Goal: Task Accomplishment & Management: Complete application form

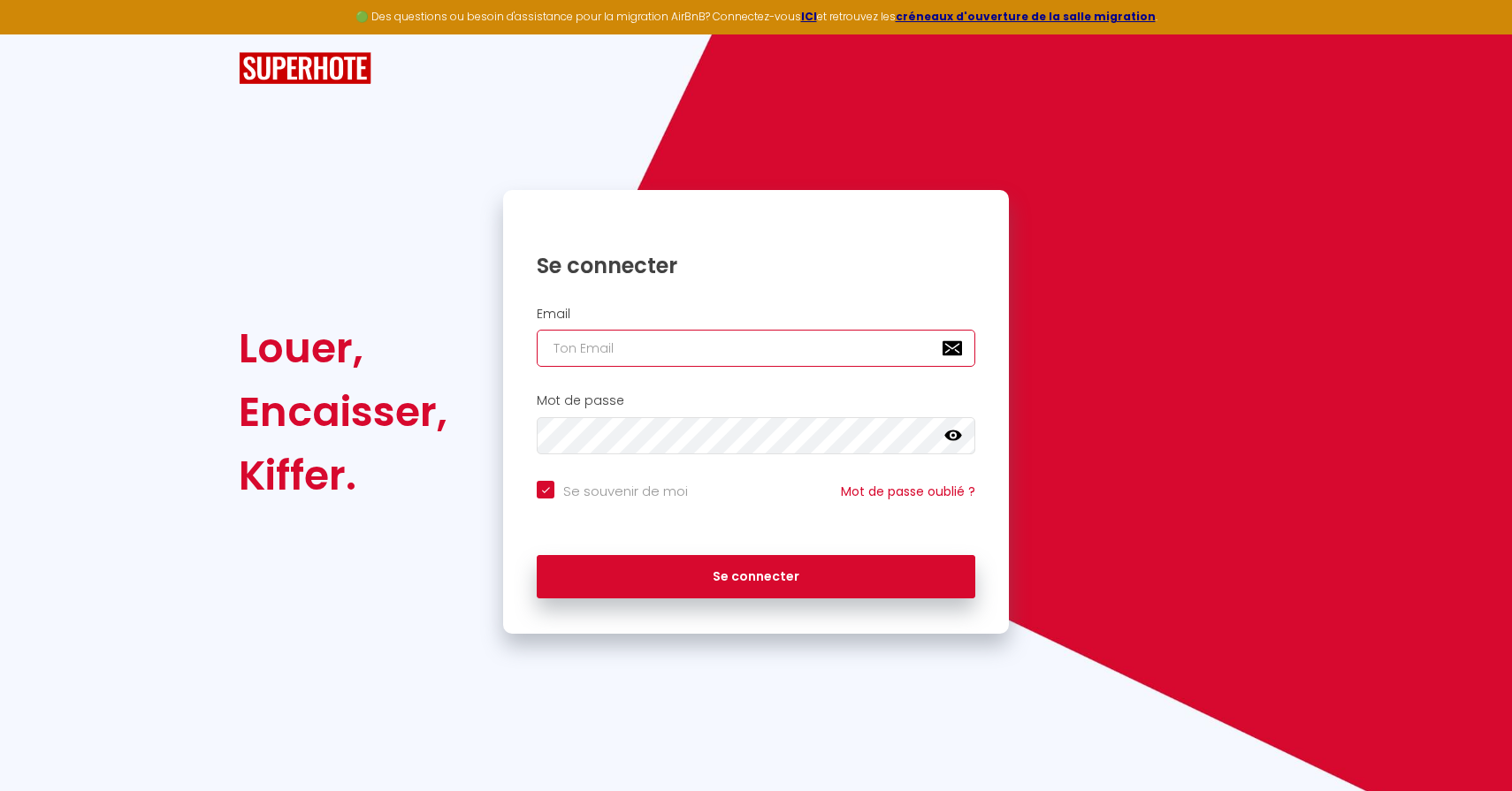
click at [726, 348] on input "email" at bounding box center [756, 349] width 439 height 37
type input "h"
checkbox input "true"
type input "he"
checkbox input "true"
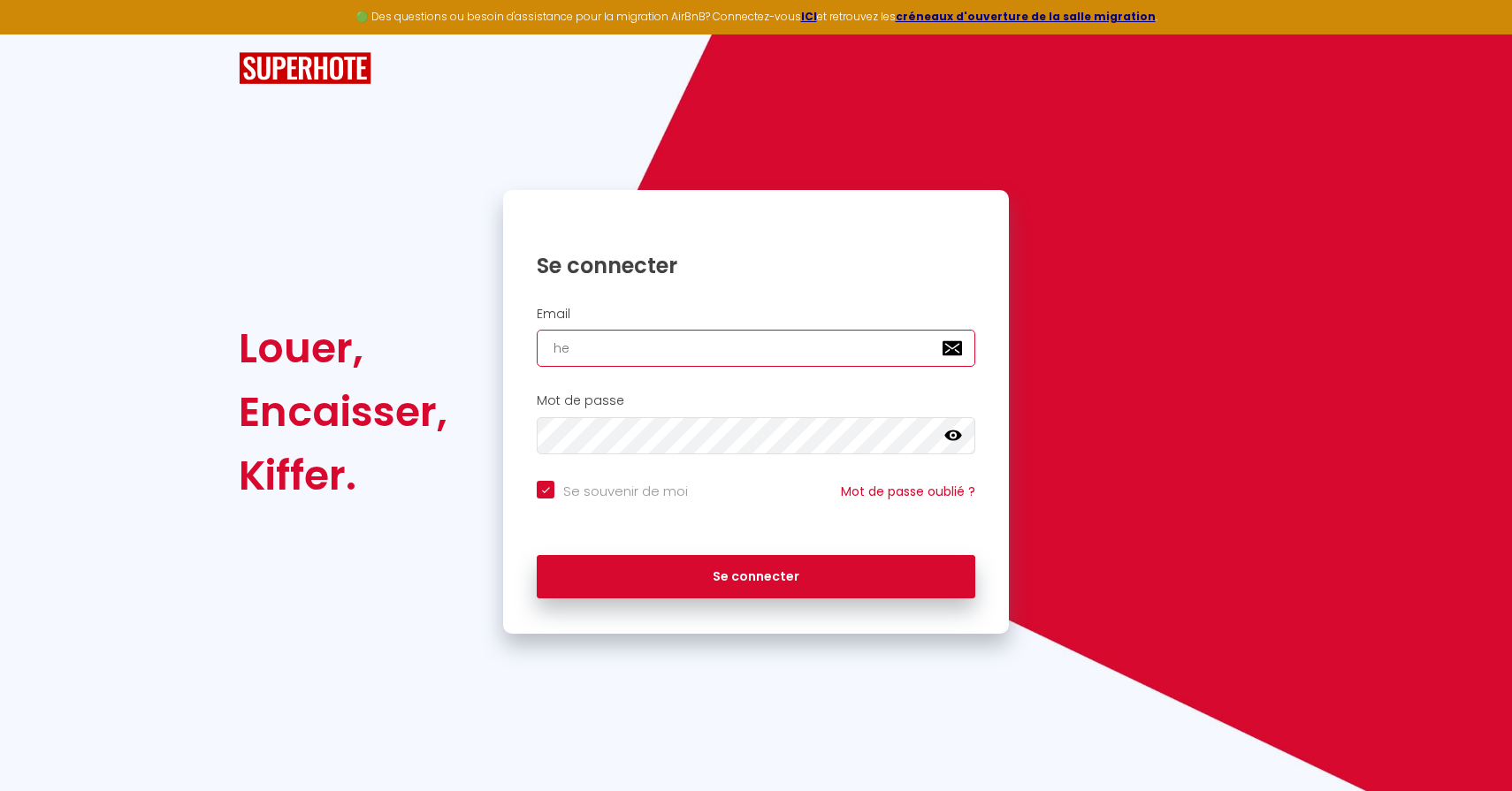
type input "hei"
checkbox input "true"
type input "heid"
checkbox input "true"
type input "heidi"
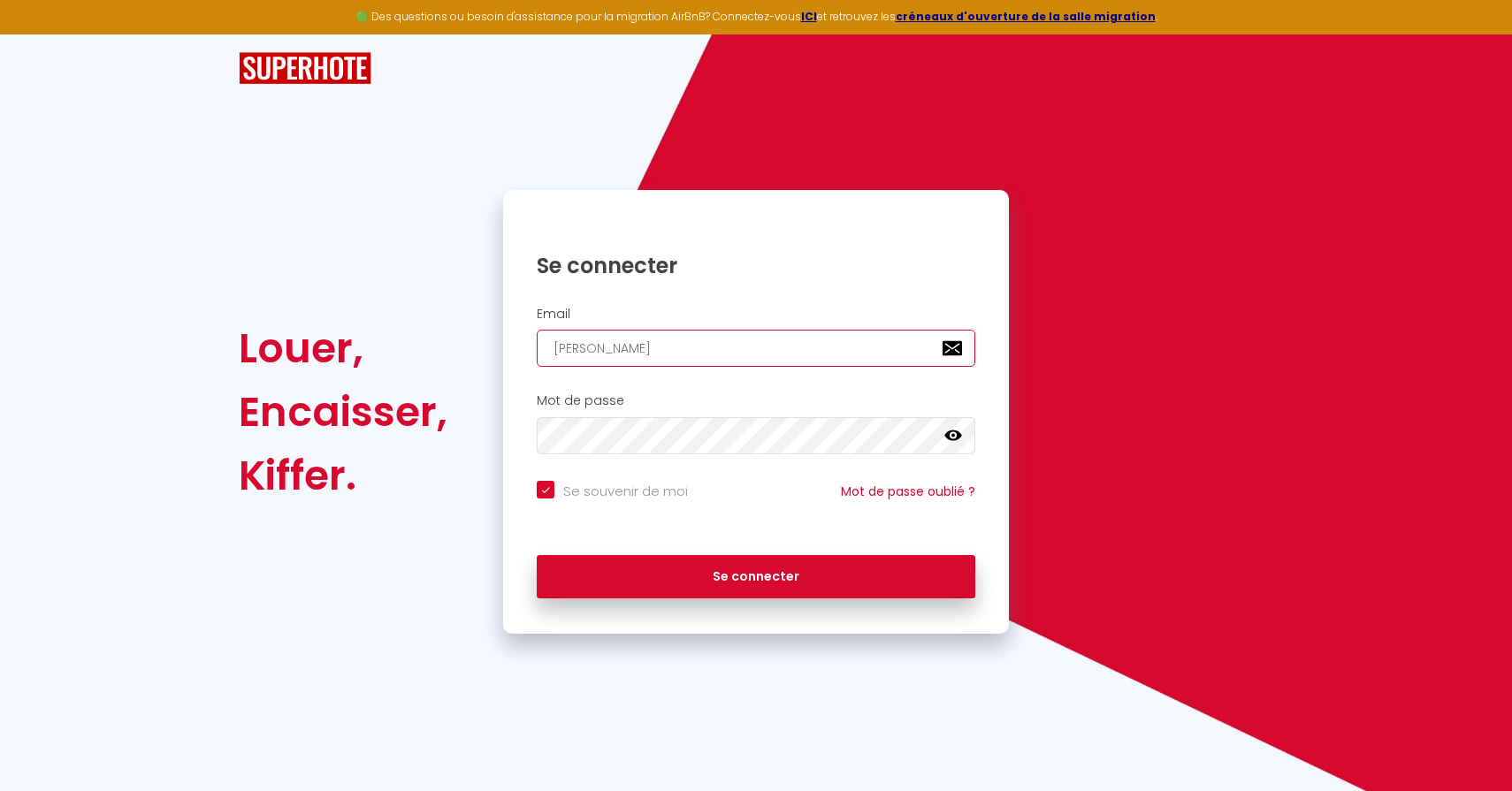
checkbox input "true"
type input "heidia"
checkbox input "true"
type input "heidian"
checkbox input "true"
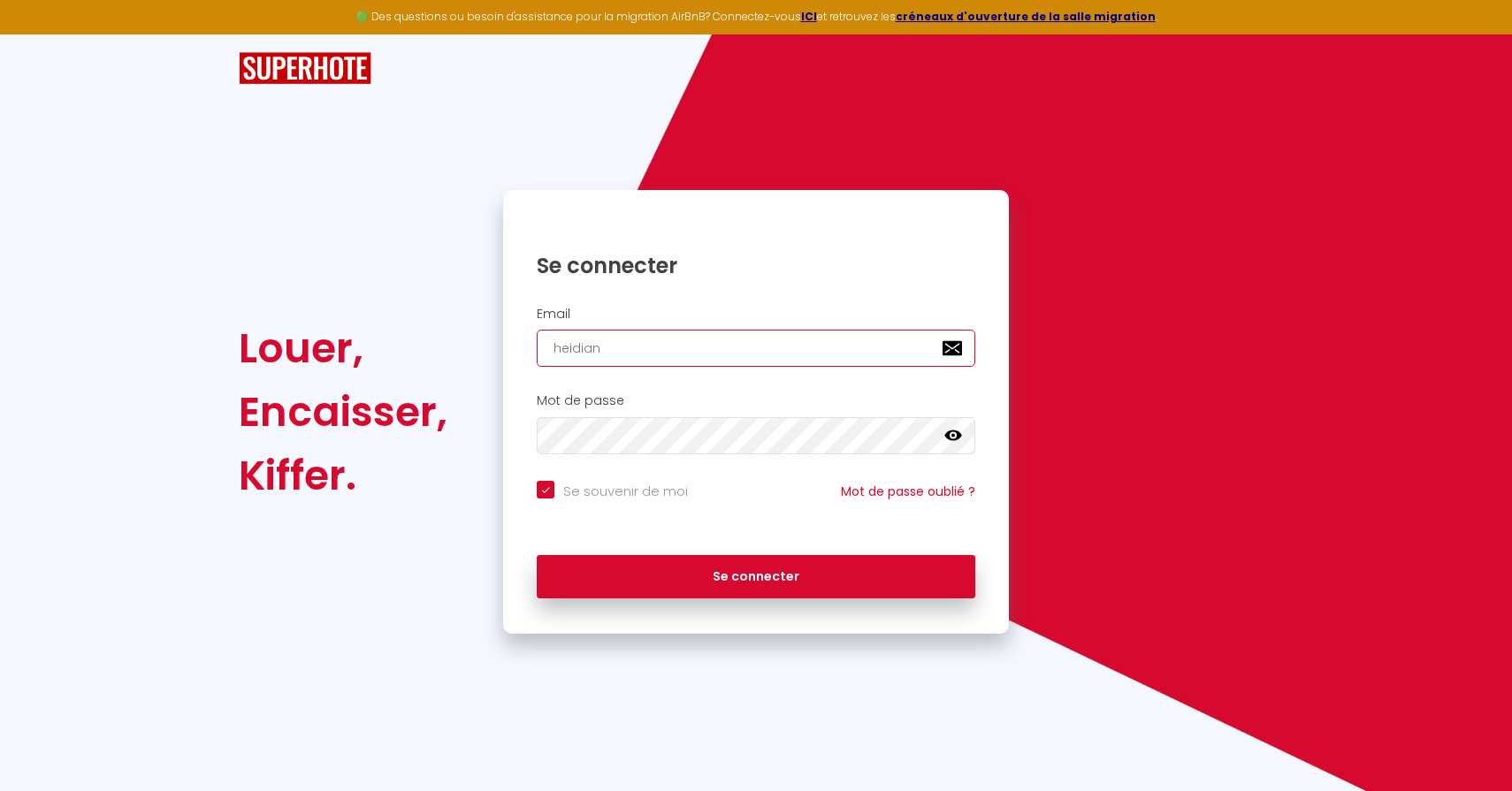
type input "heidiand"
checkbox input "true"
type input "heidiandi"
checkbox input "true"
type input "heidiandia"
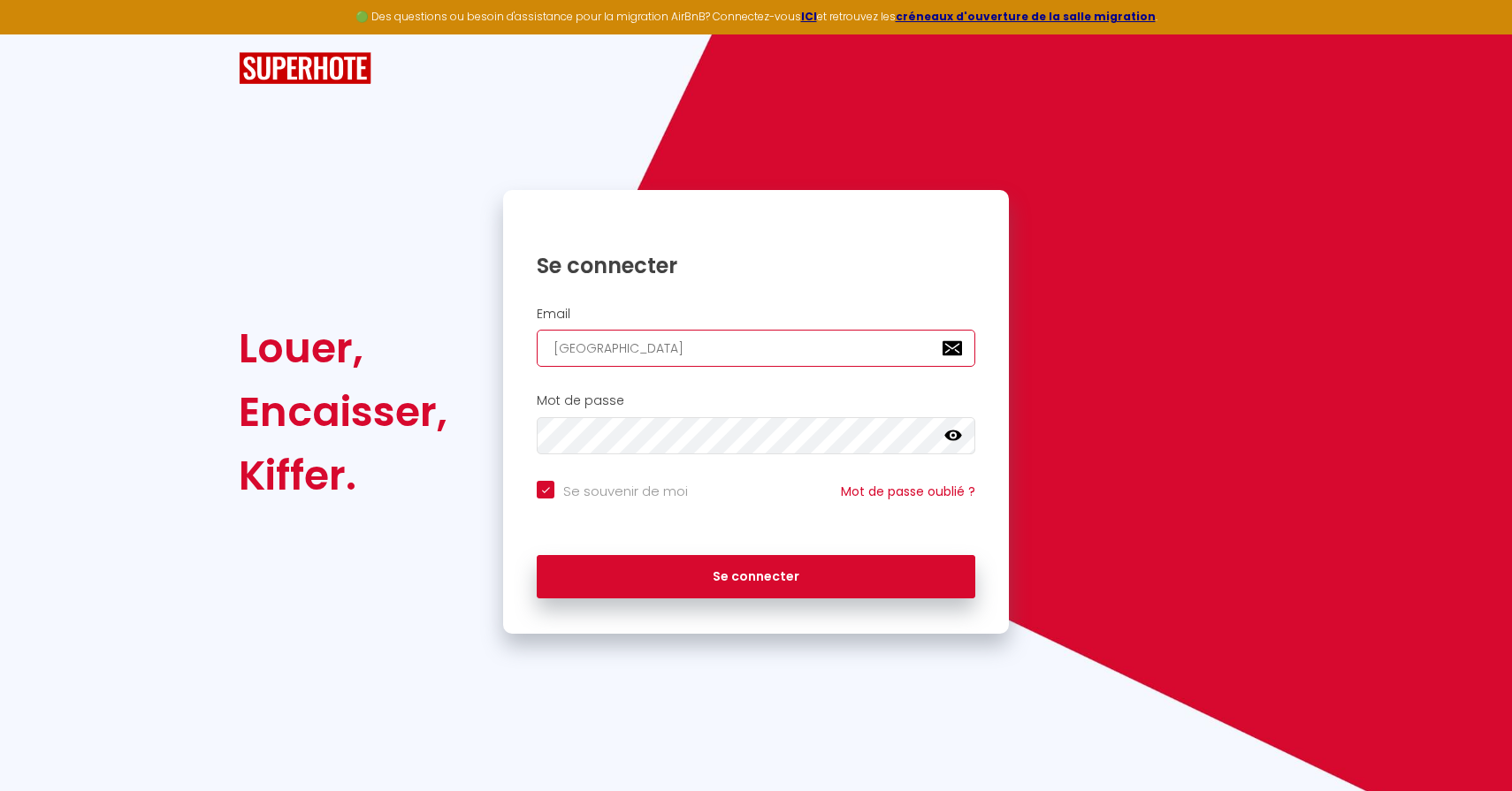
checkbox input "true"
type input "heidiandiai"
checkbox input "true"
type input "heidiandiain"
checkbox input "true"
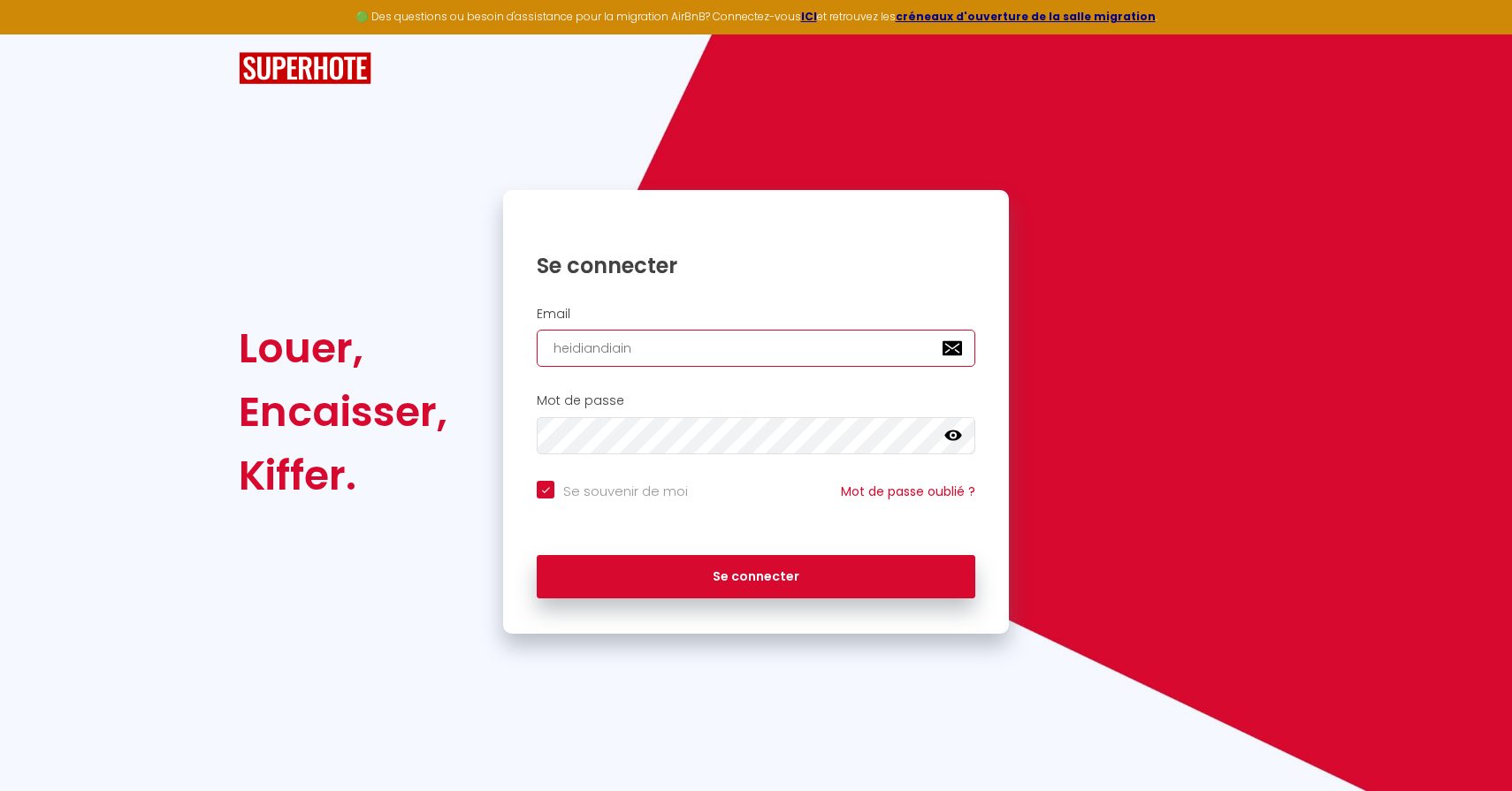
type input "heidiandiain@"
checkbox input "true"
type input "heidiandiain@h"
checkbox input "true"
type input "heidiandiain@ho"
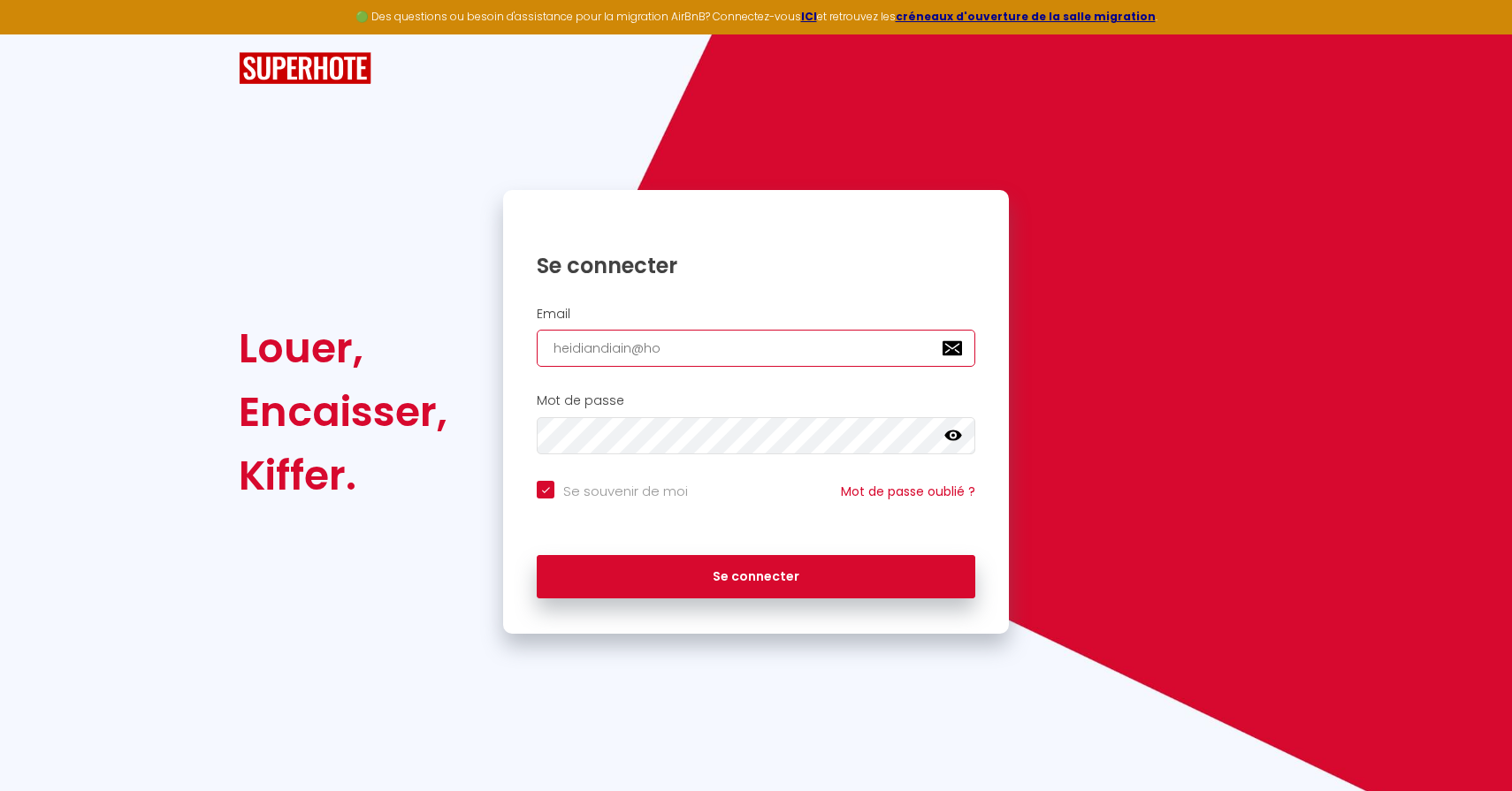
checkbox input "true"
type input "heidiandiain@hot"
checkbox input "true"
type input "heidiandiain@hotm"
checkbox input "true"
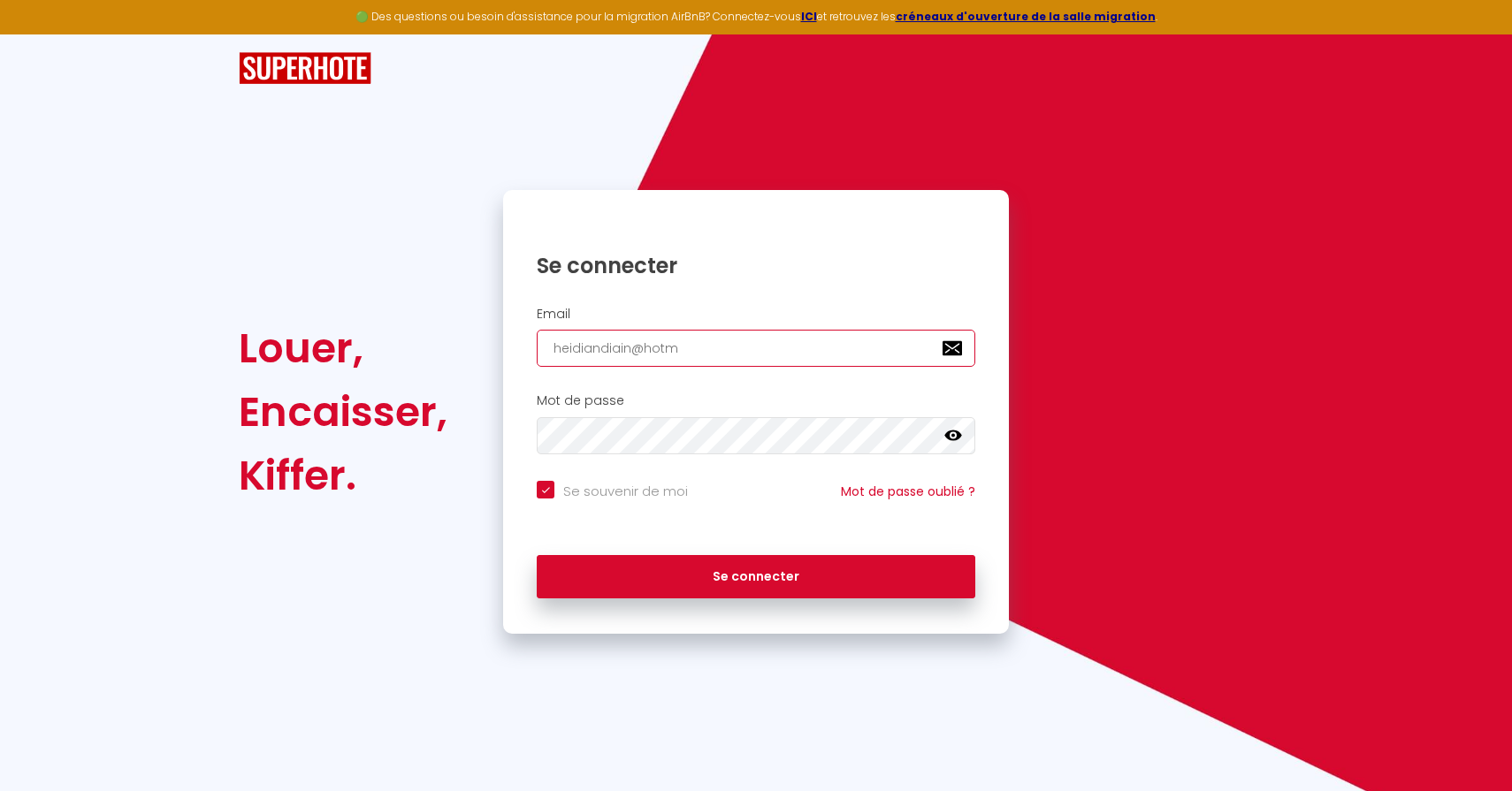
type input "heidiandiain@hotma"
checkbox input "true"
type input "heidiandiain@hotmai"
checkbox input "true"
type input "heidiandiain@hotmail"
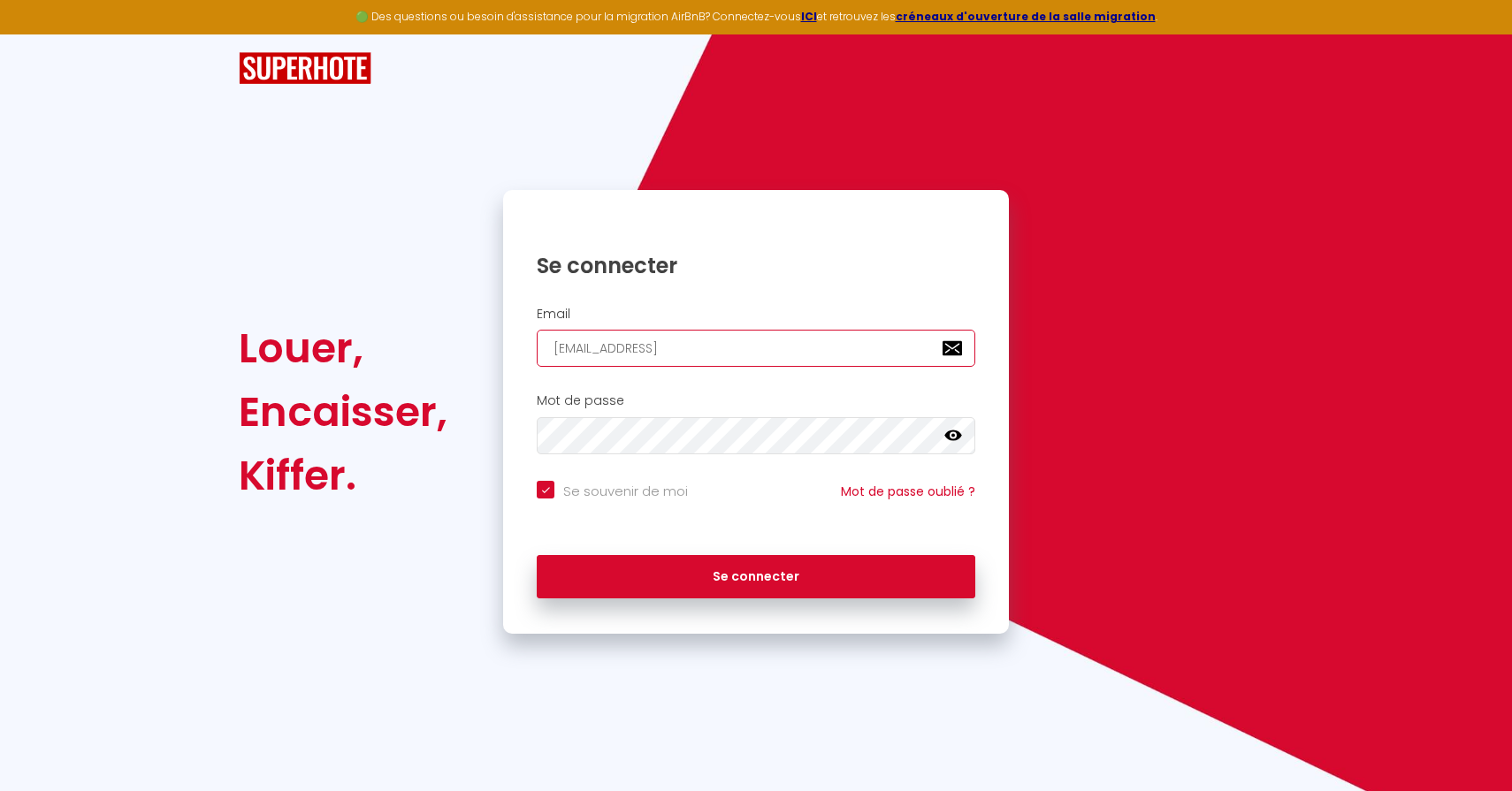
checkbox input "true"
type input "heidiandiain@hotmail."
checkbox input "true"
type input "heidiandiain@hotmail.c"
checkbox input "true"
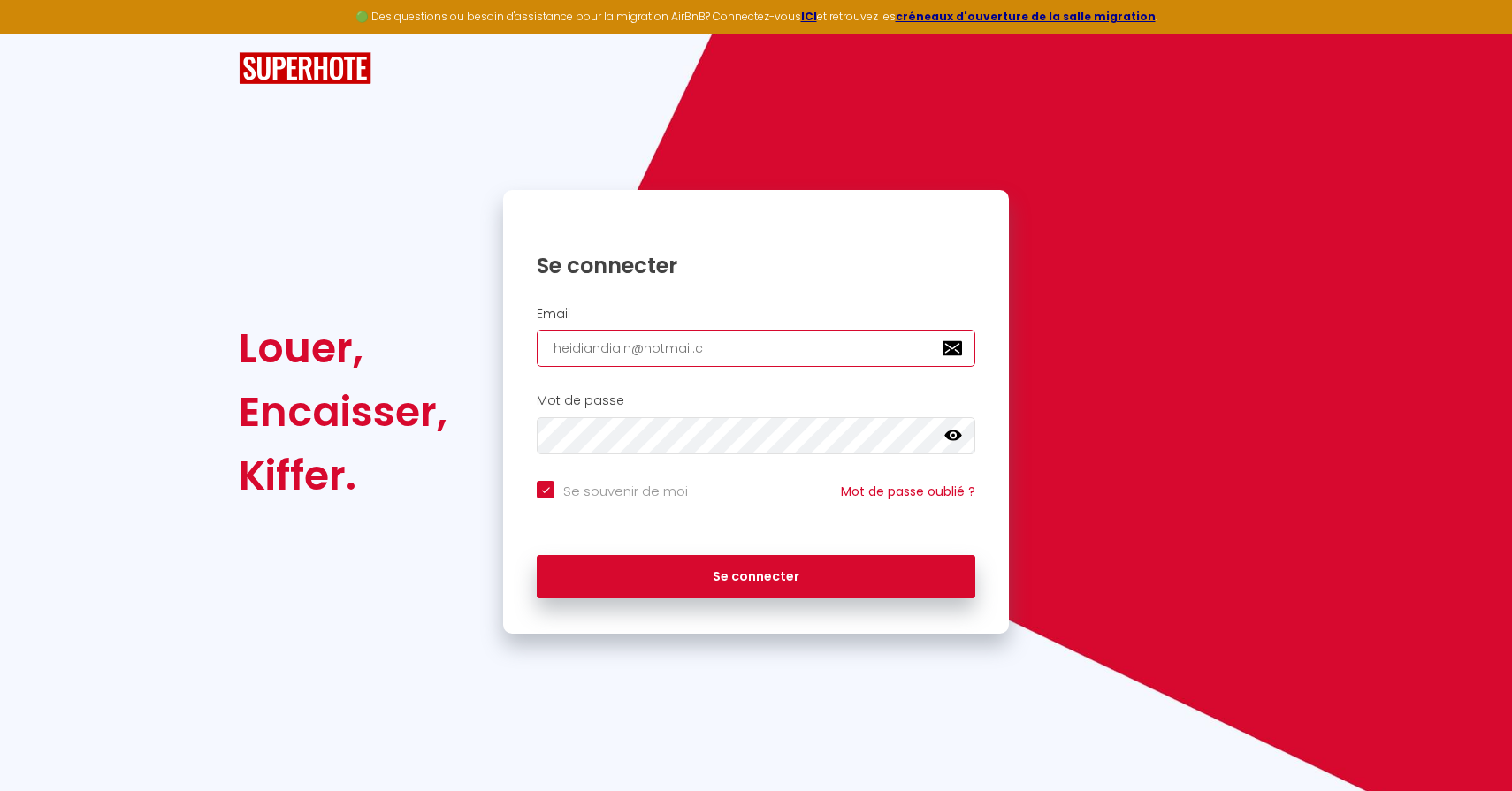
type input "heidiandiain@hotmail.co"
checkbox input "true"
type input "heidiandiain@hotmail.co."
checkbox input "true"
type input "heidiandiain@hotmail.co.u"
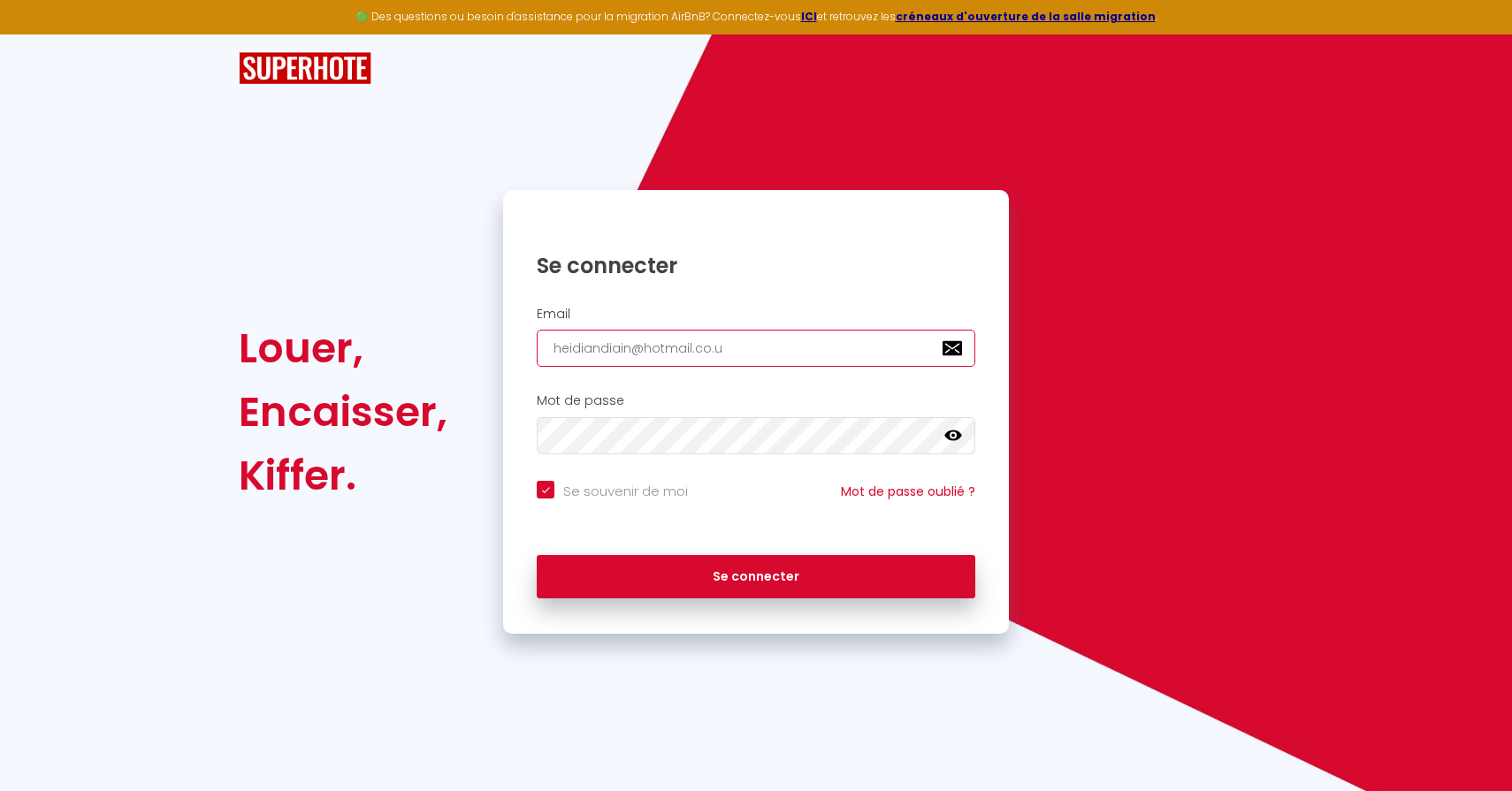
checkbox input "true"
type input "heidiandiain@hotmail.co.uk"
checkbox input "true"
type input "heidiandiain@hotmail.co.uk"
click at [890, 485] on link "Mot de passe oublié ?" at bounding box center [908, 492] width 134 height 18
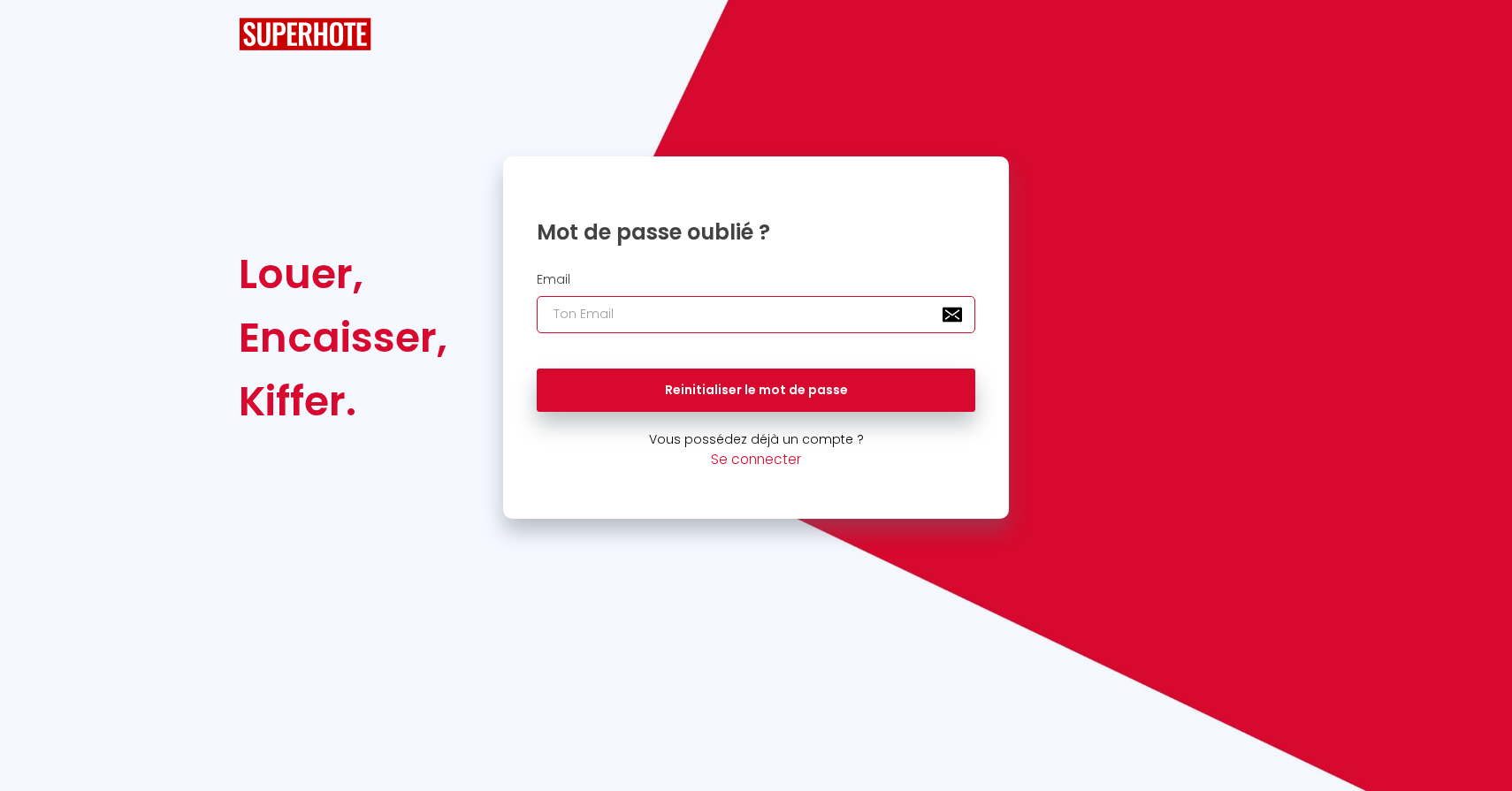
click at [710, 321] on input "email" at bounding box center [756, 315] width 439 height 37
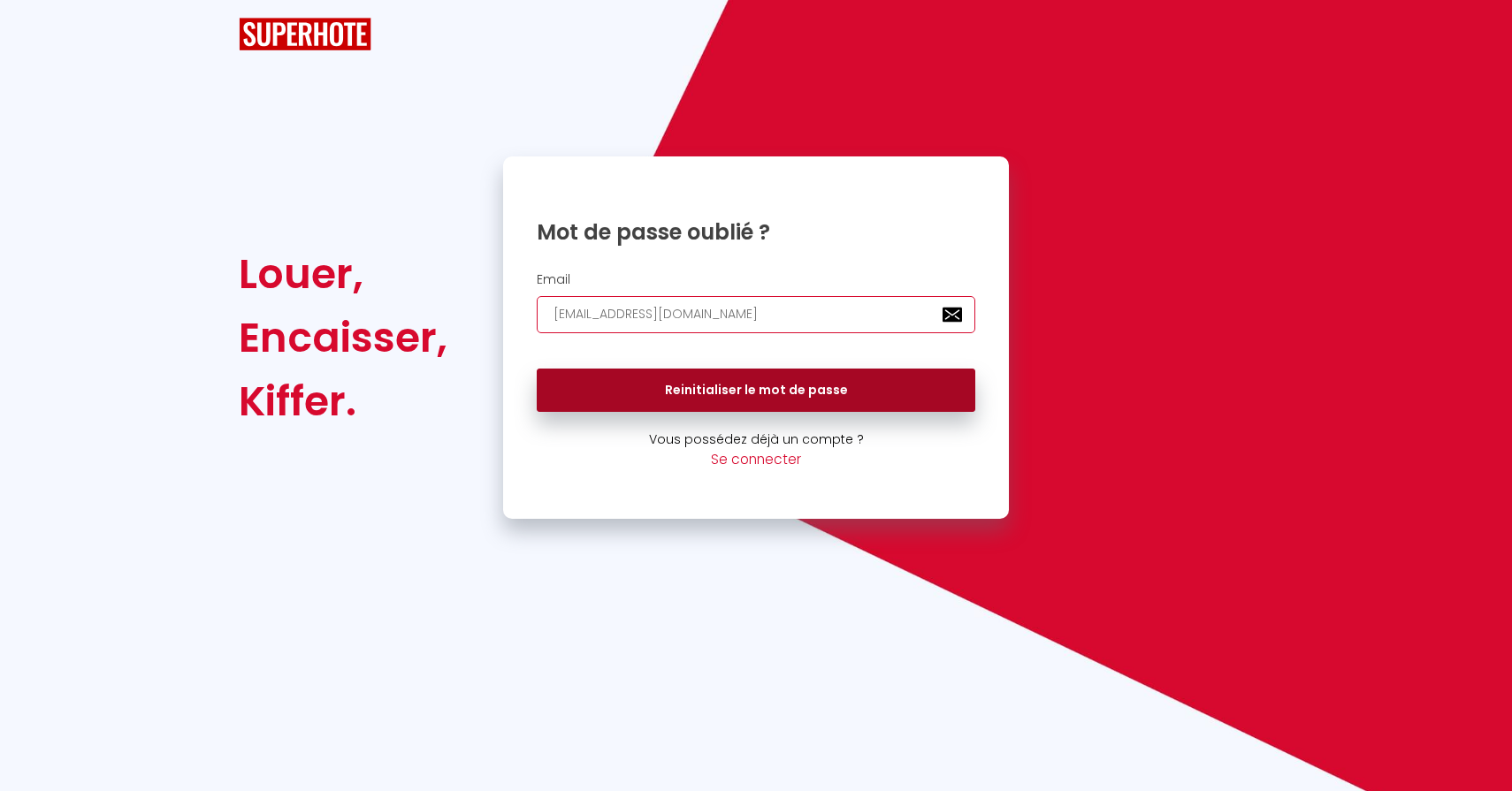
type input "heidiandiain@hotmail.co.uk"
click at [736, 381] on button "Reinitialiser le mot de passe" at bounding box center [756, 390] width 439 height 44
click at [721, 387] on button "Reinitialiser le mot de passe" at bounding box center [756, 390] width 439 height 44
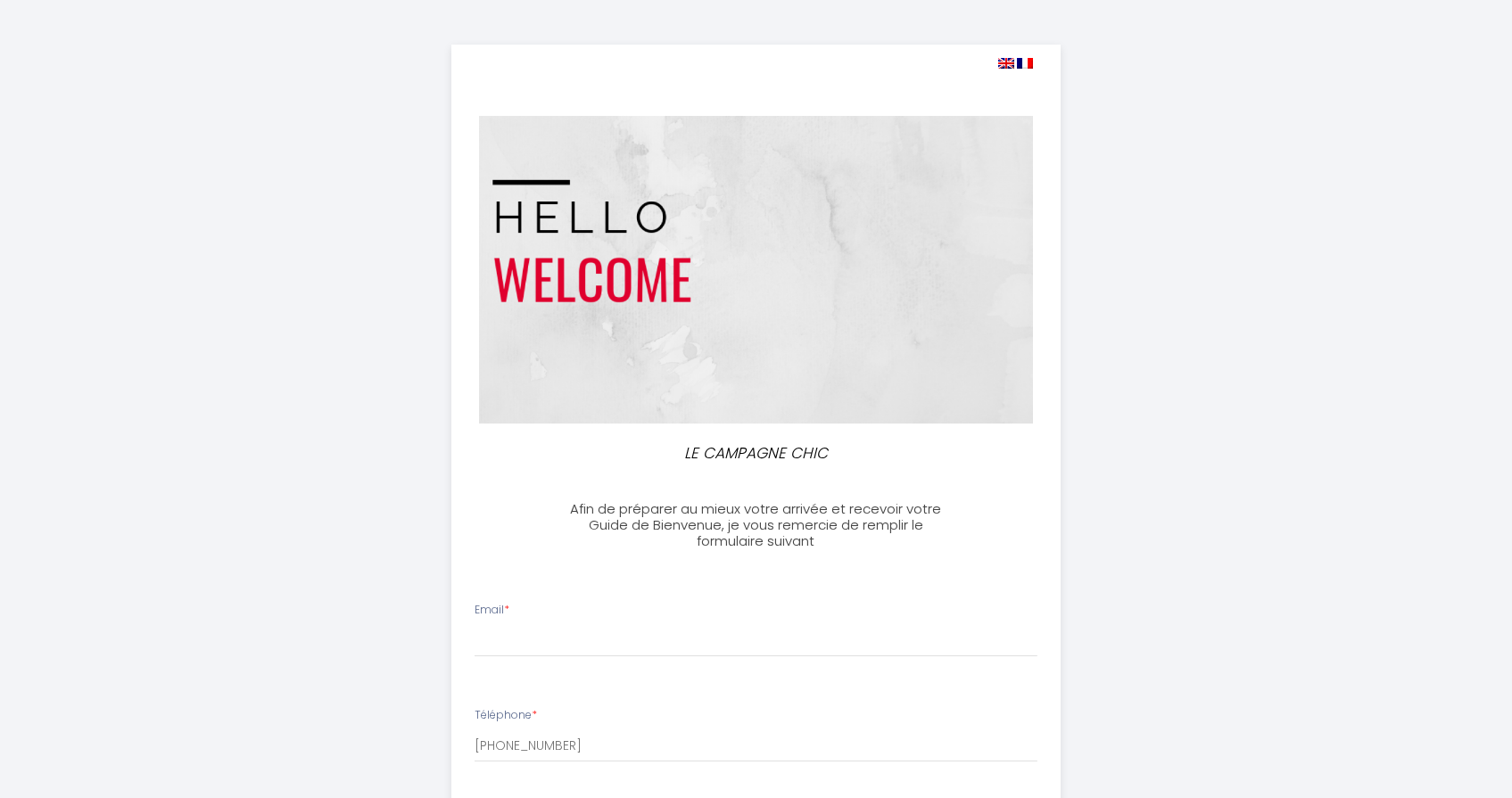
select select
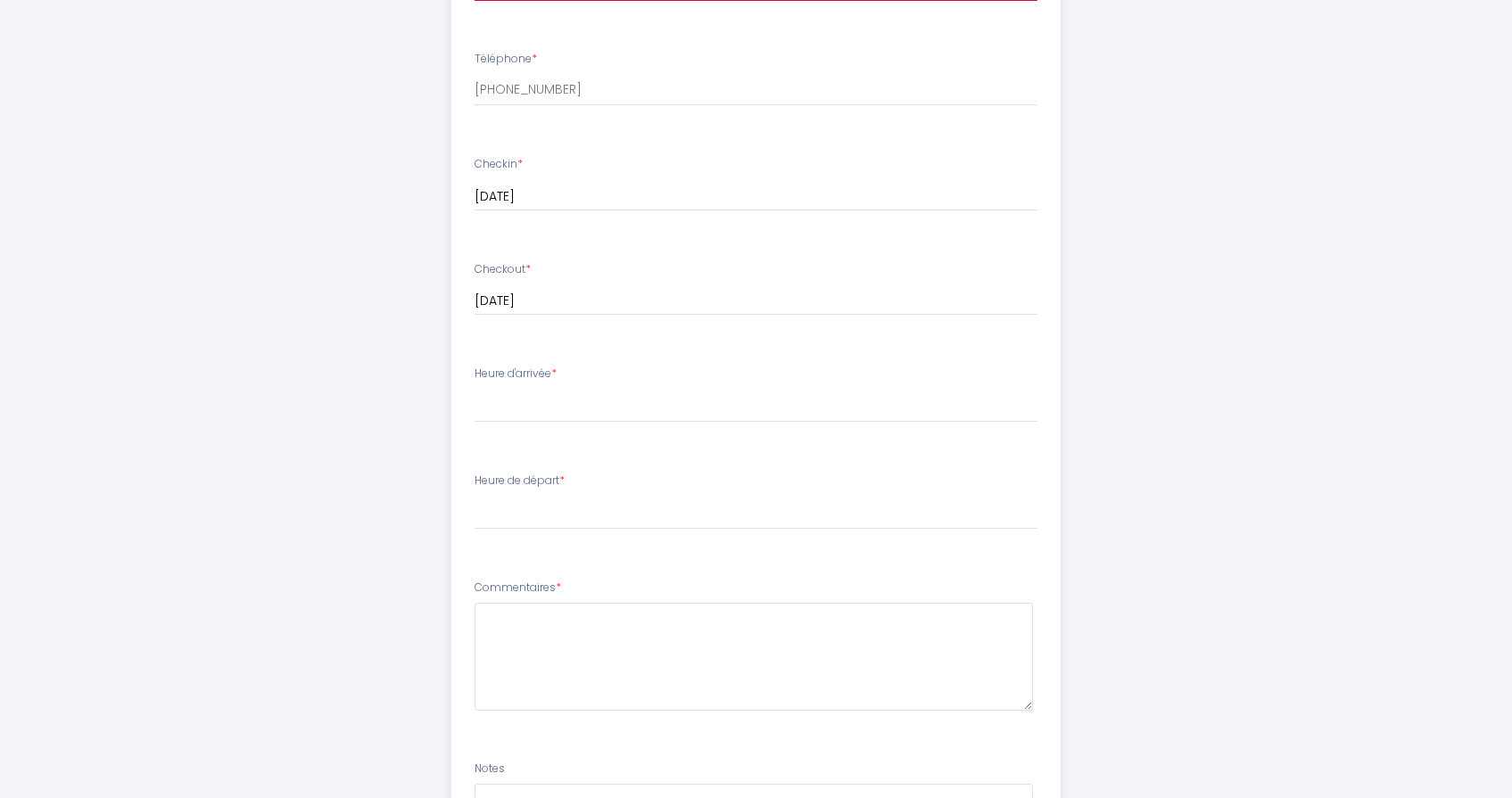
scroll to position [665, 0]
type input "heidiandiain@hotmail.co.uk"
click at [546, 370] on div "Heure d'arrivée * 16:00 16:30 17:00 17:30 18:00 18:30 19:00 19:30 20:00 20:30 2…" at bounding box center [756, 385] width 563 height 57
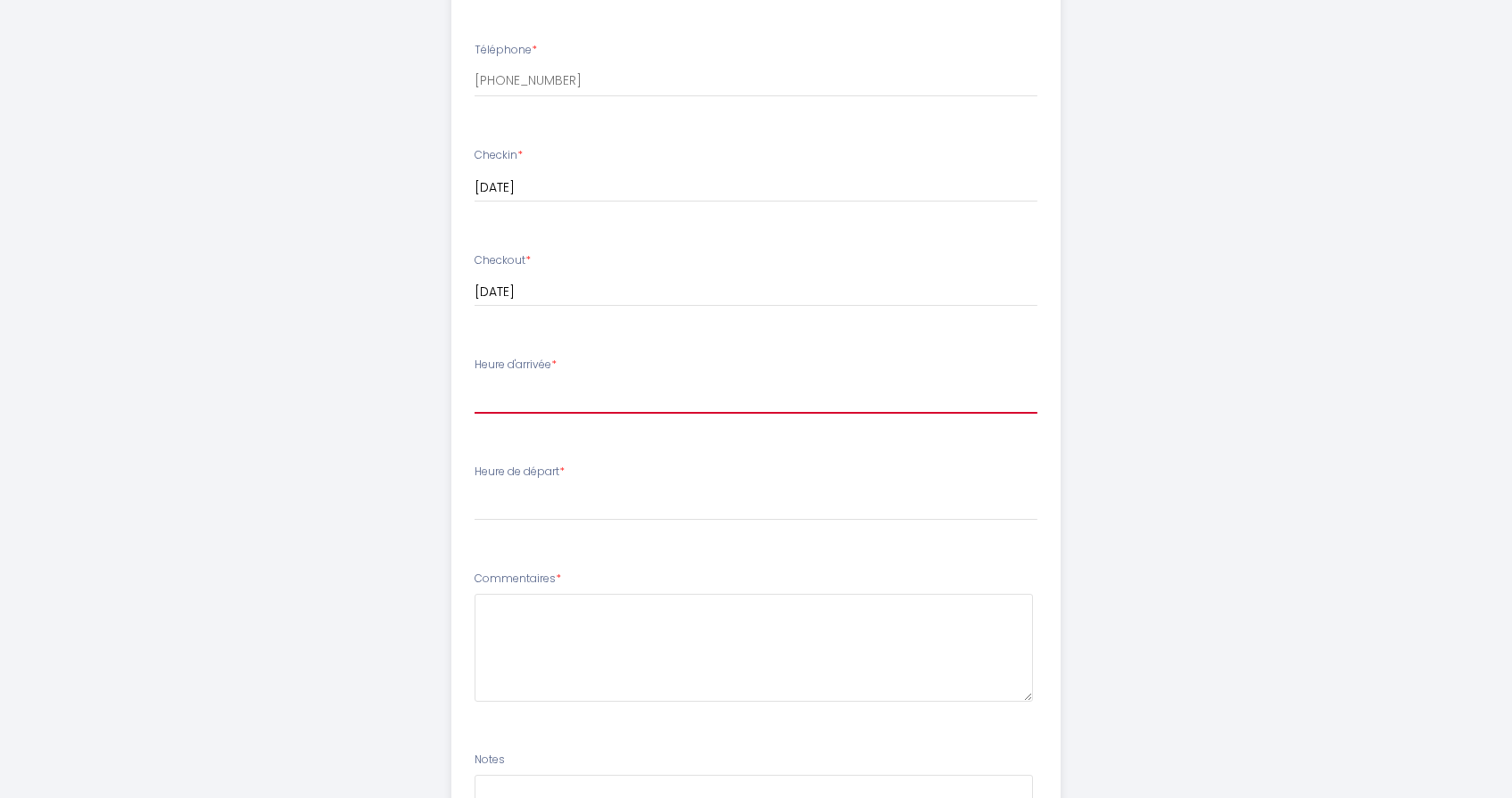
select select "16:00"
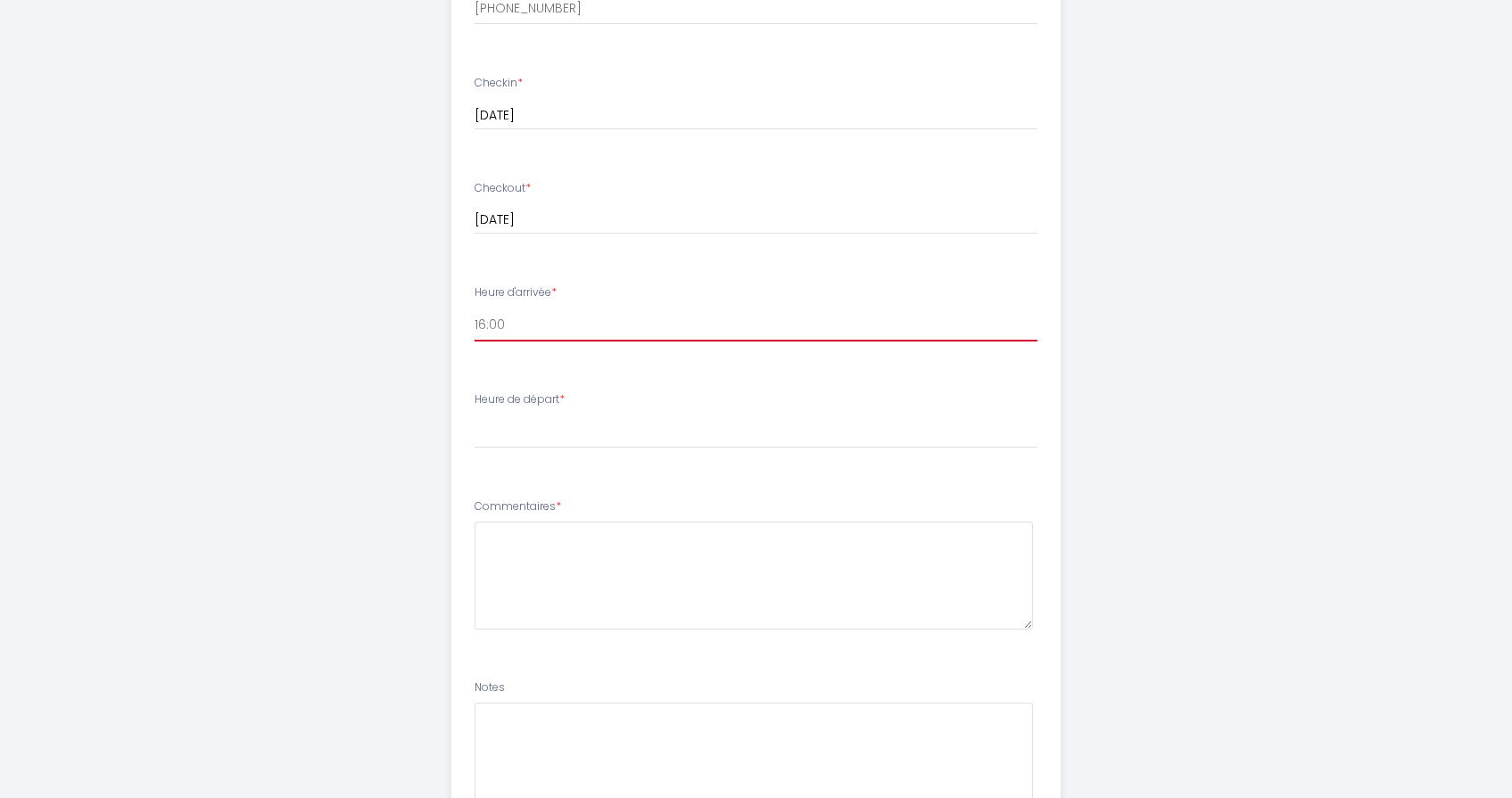
scroll to position [751, 0]
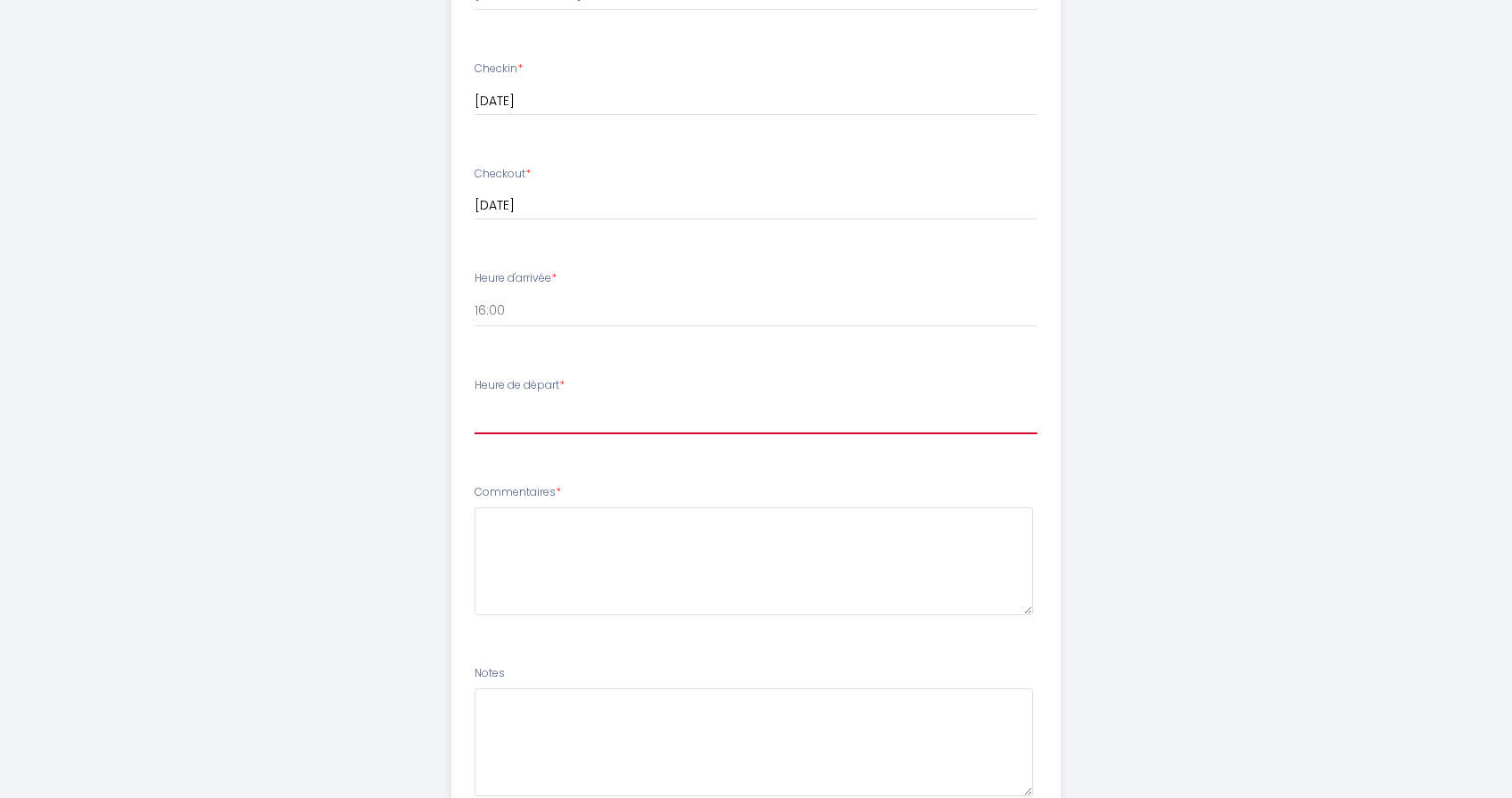
select select "11:00"
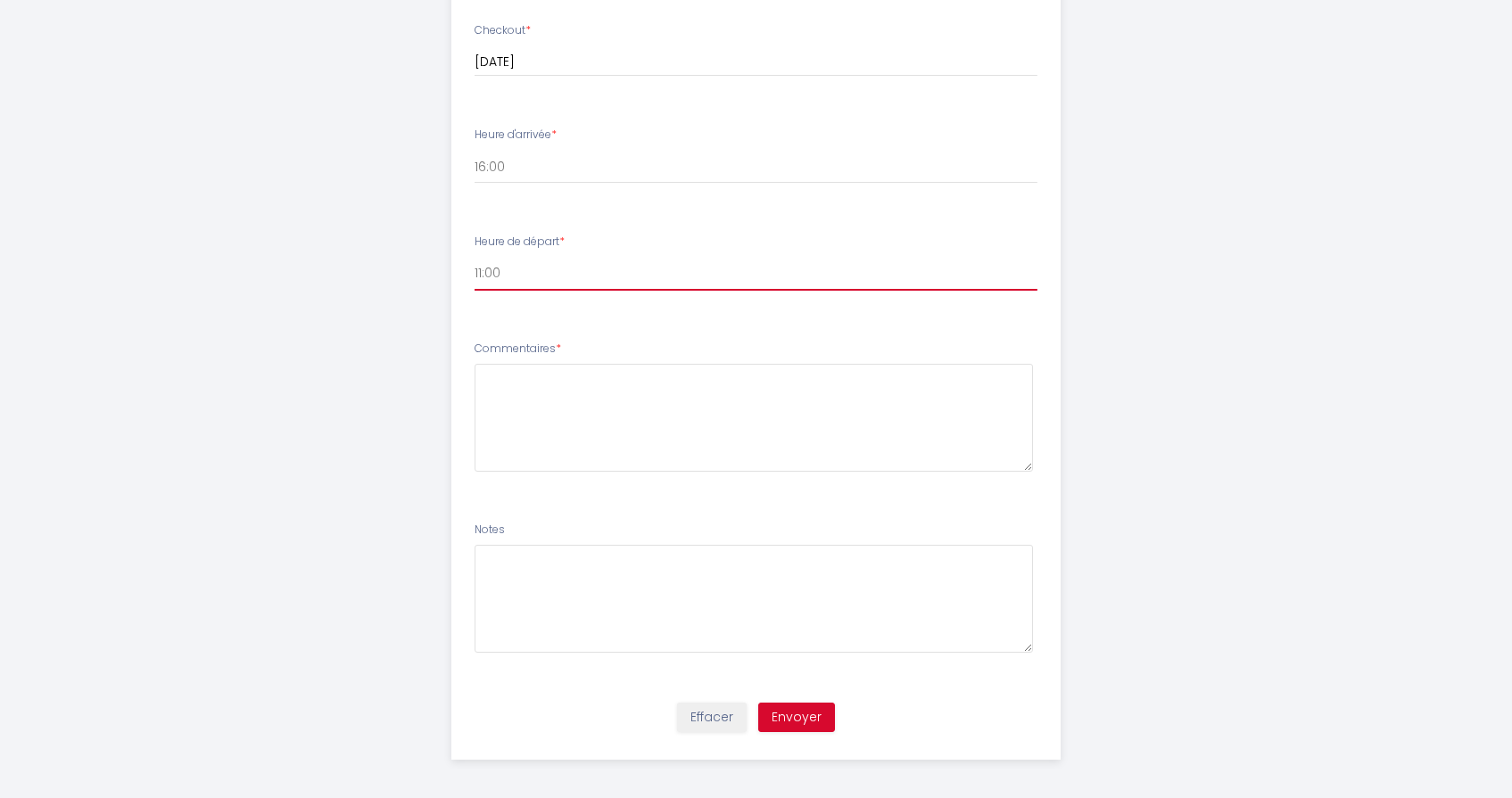
scroll to position [894, 0]
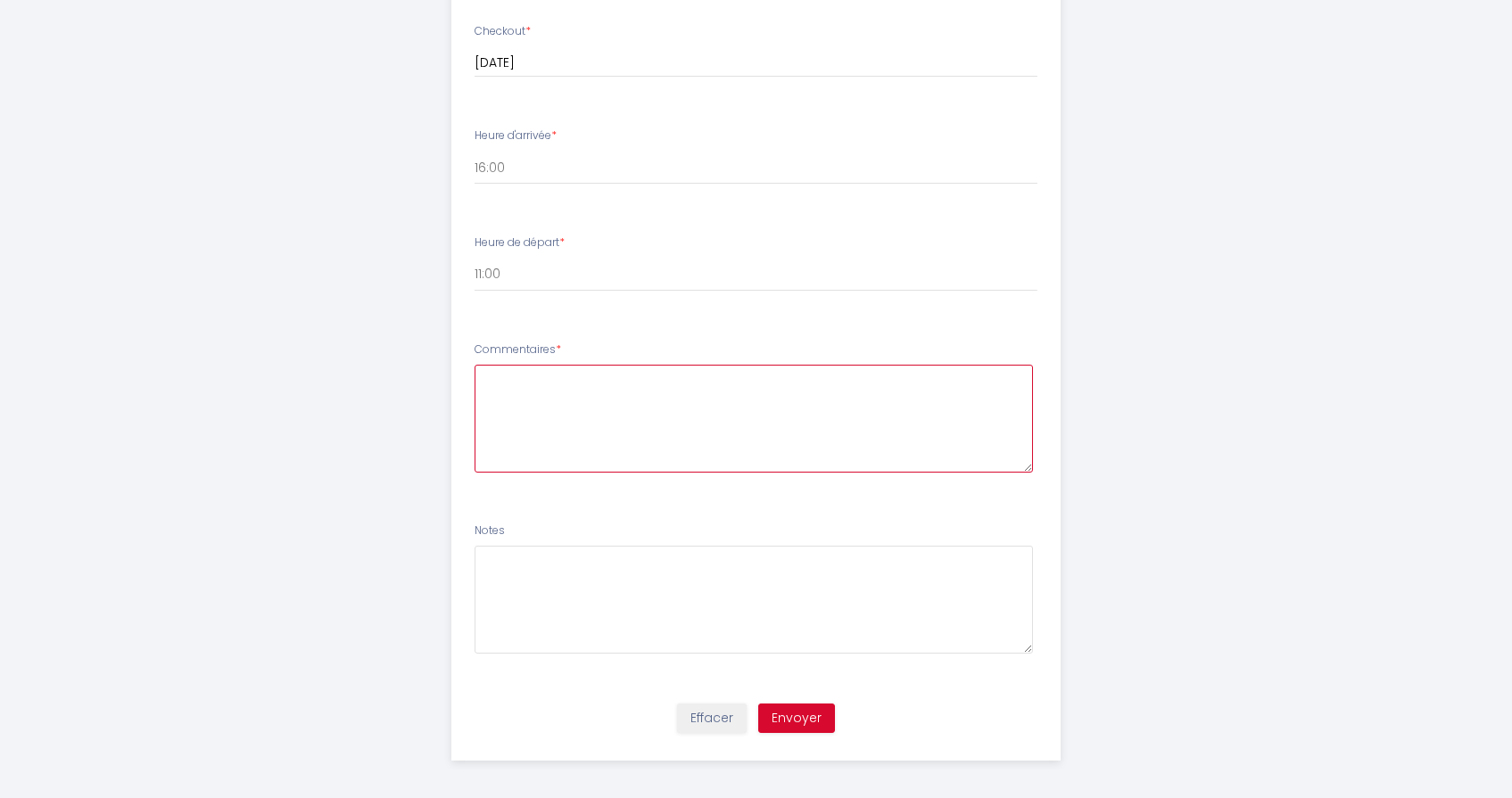
click at [611, 401] on textarea at bounding box center [754, 418] width 559 height 108
type textarea "L'heure d'arrivée est approximatif."
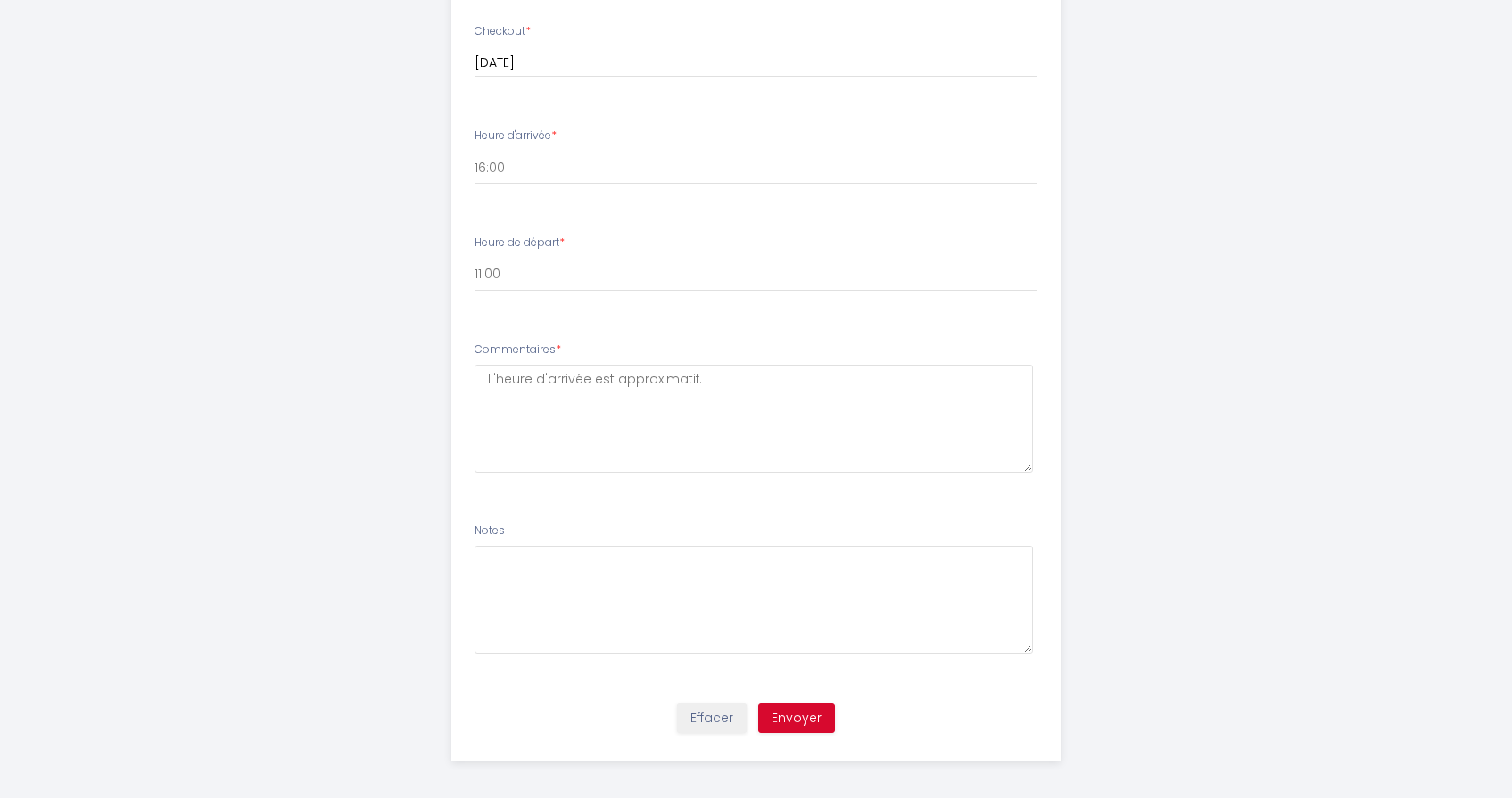
click at [801, 707] on button "Envoyer" at bounding box center [796, 718] width 77 height 31
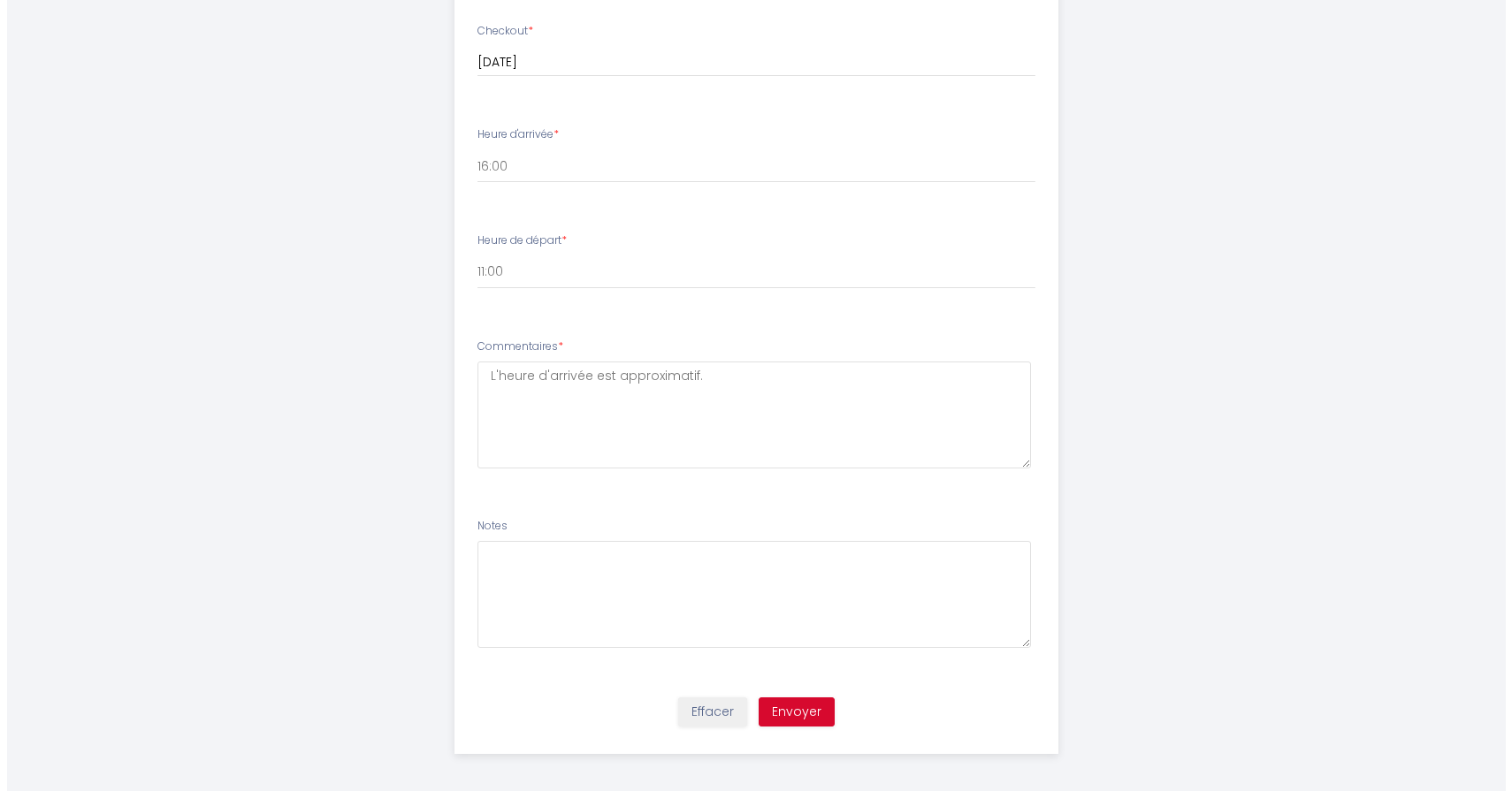
scroll to position [0, 0]
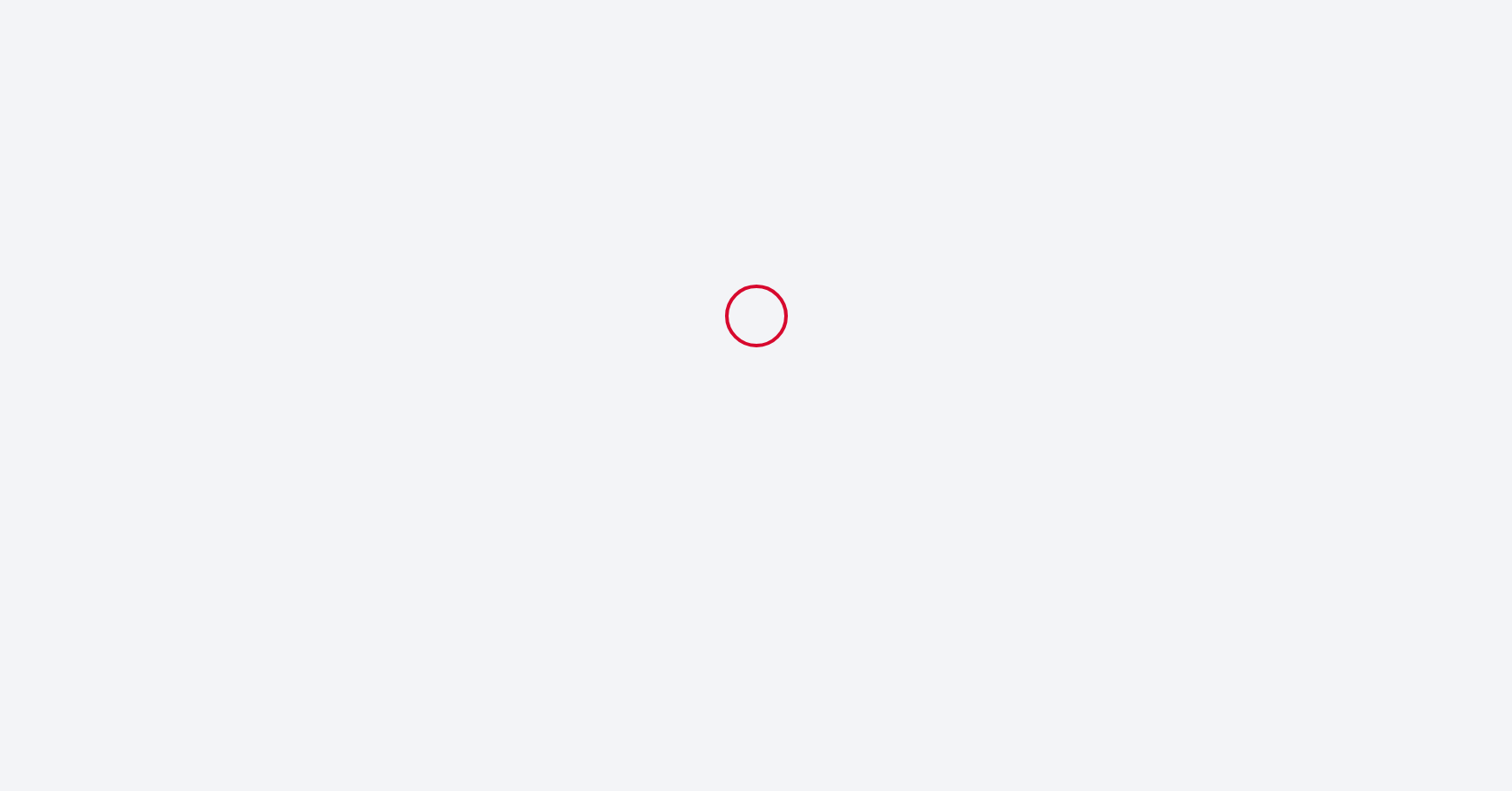
select select "11:00"
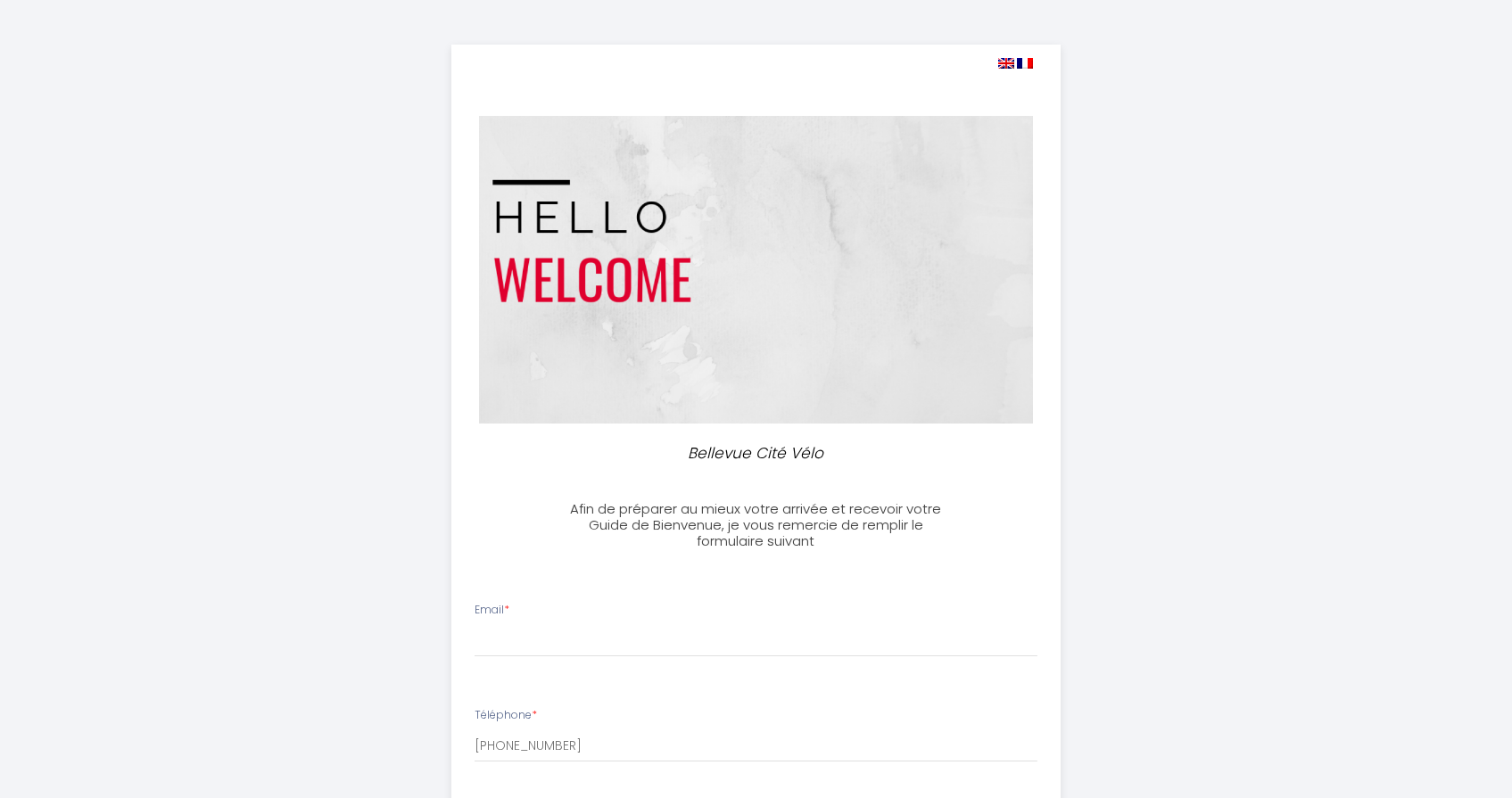
select select
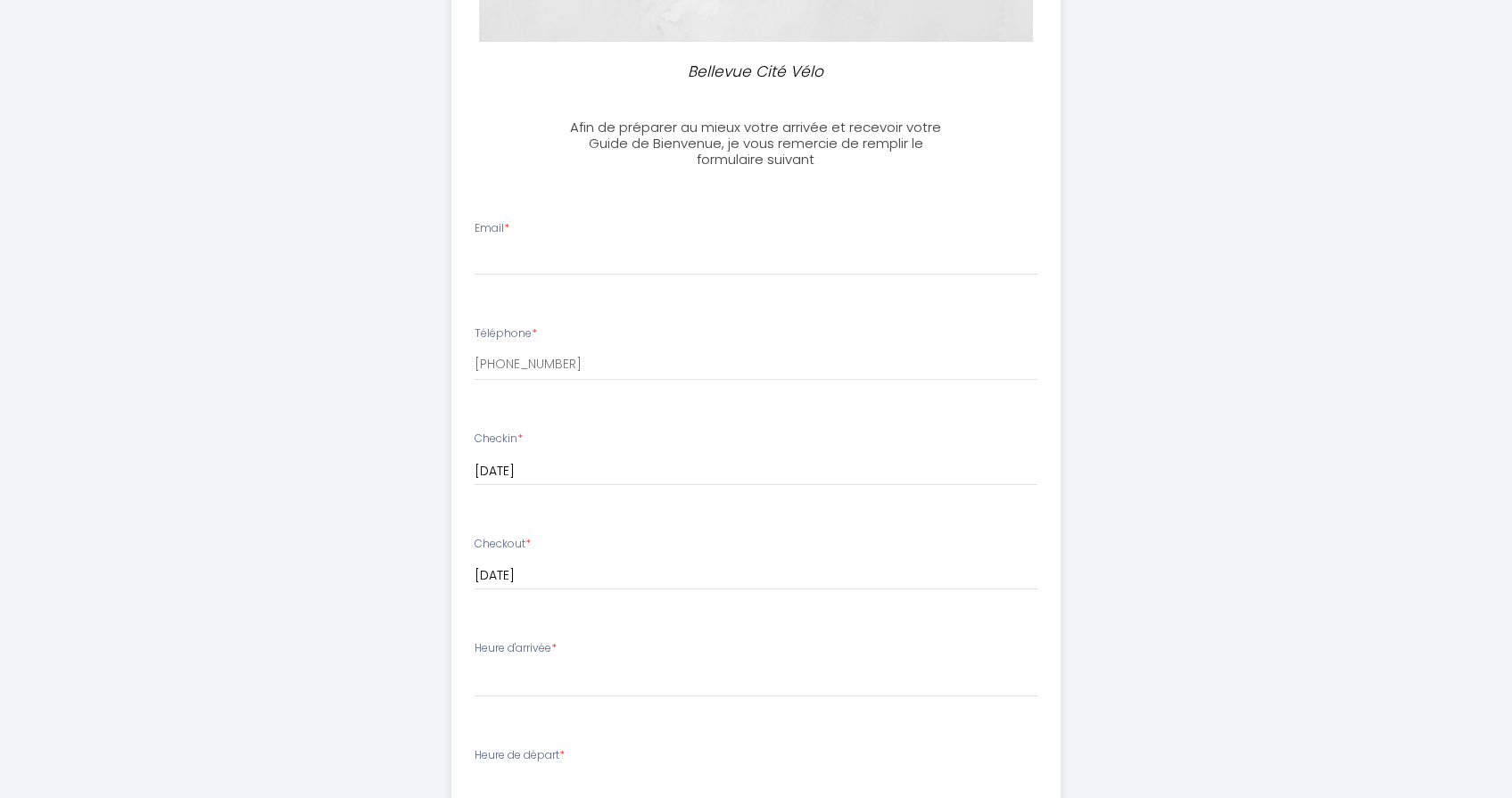
scroll to position [379, 0]
